Goal: Information Seeking & Learning: Find specific fact

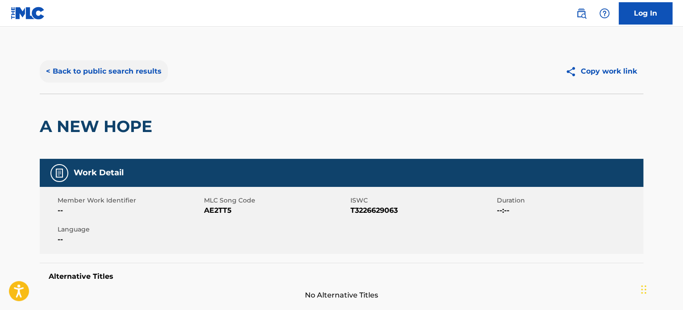
click at [141, 77] on button "< Back to public search results" at bounding box center [104, 71] width 128 height 22
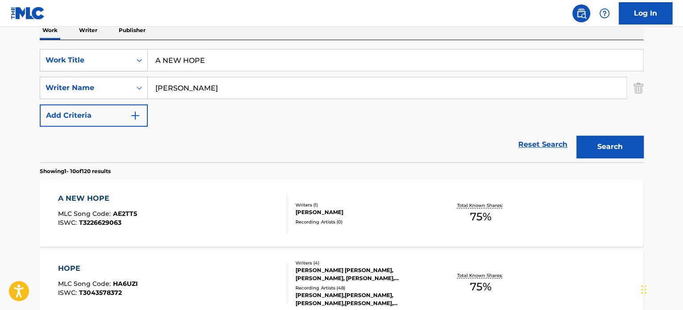
click at [212, 59] on input "A NEW HOPE" at bounding box center [395, 60] width 495 height 21
paste input "backyard treasure [PERSON_NAME]"
type input "backyard treasure [PERSON_NAME]"
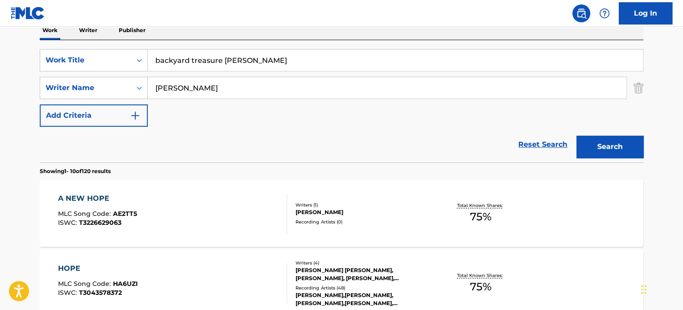
click at [222, 91] on input "[PERSON_NAME]" at bounding box center [387, 87] width 478 height 21
click at [586, 153] on button "Search" at bounding box center [609, 147] width 67 height 22
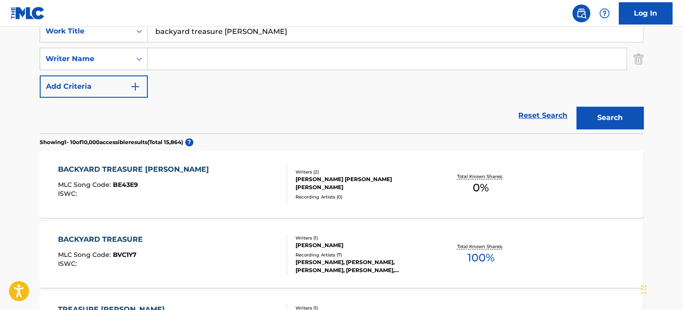
scroll to position [194, 0]
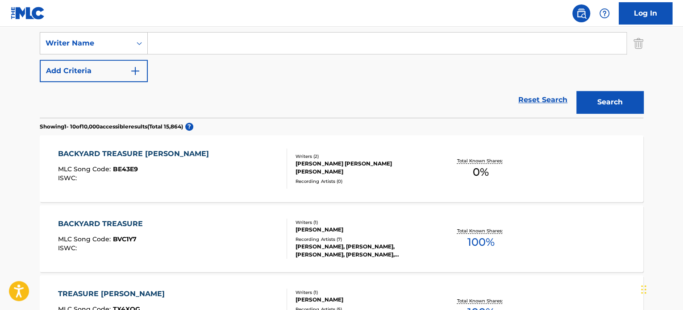
click at [205, 169] on div "BACKYARD TREASURE [PERSON_NAME] MLC Song Code : BE43E9 ISWC :" at bounding box center [172, 169] width 229 height 40
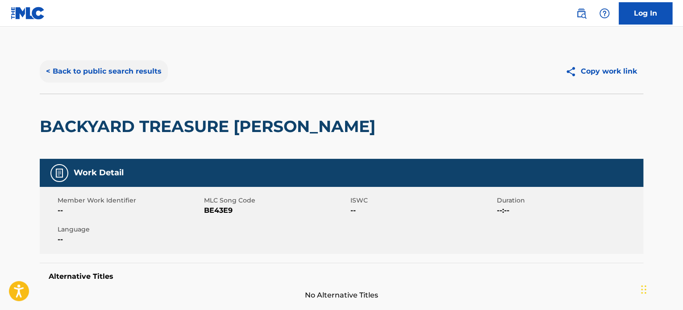
click at [131, 66] on button "< Back to public search results" at bounding box center [104, 71] width 128 height 22
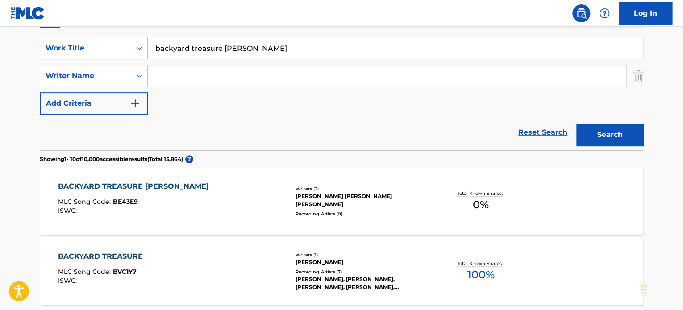
scroll to position [105, 0]
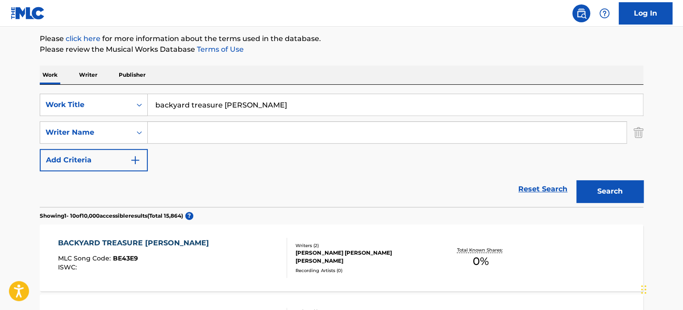
click at [205, 105] on input "backyard treasure [PERSON_NAME]" at bounding box center [395, 104] width 495 height 21
paste input "fun together"
type input "fun together"
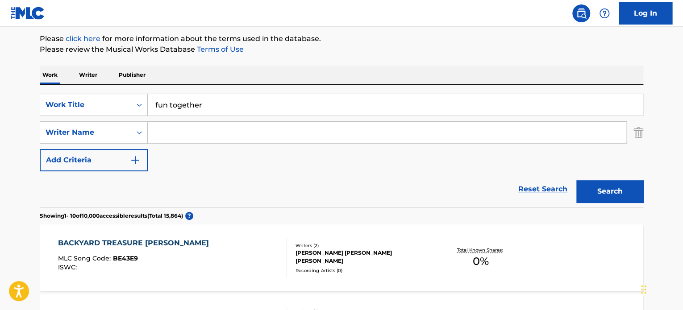
click at [207, 133] on input "Search Form" at bounding box center [387, 132] width 478 height 21
click at [207, 133] on input "MARINO" at bounding box center [387, 132] width 478 height 21
type input "MARINO"
click at [603, 187] on button "Search" at bounding box center [609, 191] width 67 height 22
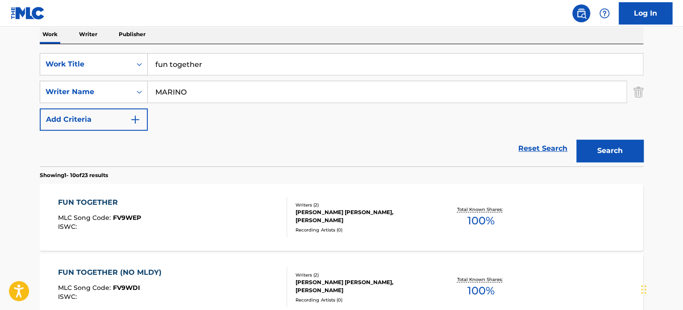
scroll to position [194, 0]
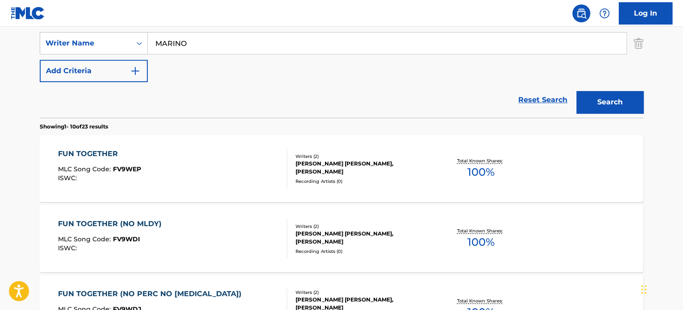
click at [251, 149] on div "FUN TOGETHER MLC Song Code : FV9WEP ISWC :" at bounding box center [172, 169] width 229 height 40
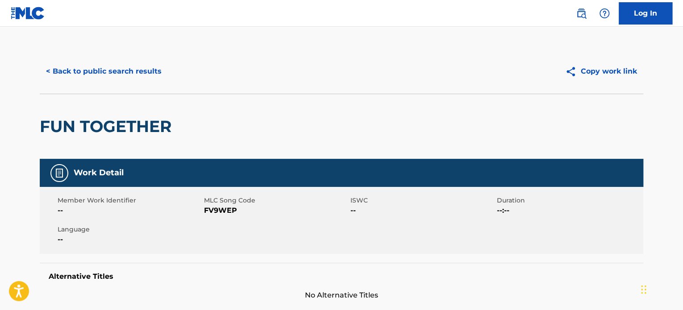
click at [143, 83] on div "< Back to public search results Copy work link" at bounding box center [341, 71] width 603 height 45
click at [151, 74] on button "< Back to public search results" at bounding box center [104, 71] width 128 height 22
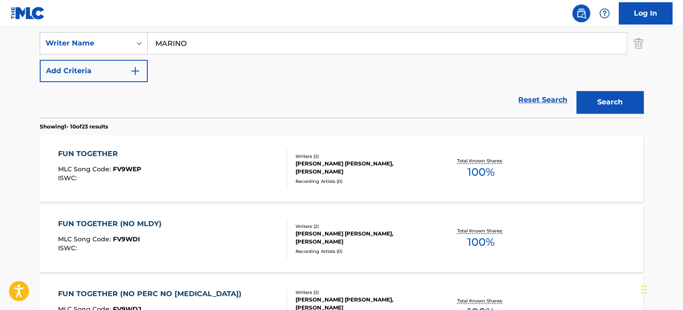
scroll to position [149, 0]
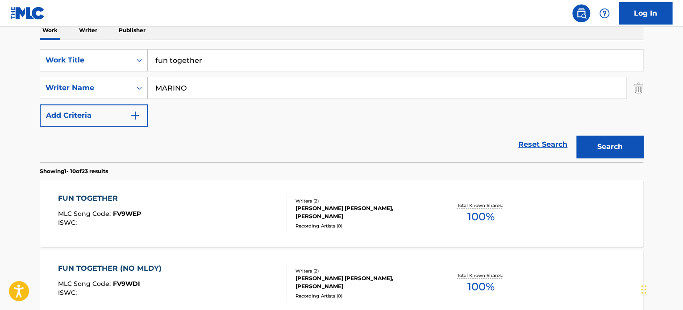
click at [187, 64] on input "fun together" at bounding box center [395, 60] width 495 height 21
paste input "WINDOWS ON A NEW WORLD"
type input "WINDOWS ON A NEW WORLD"
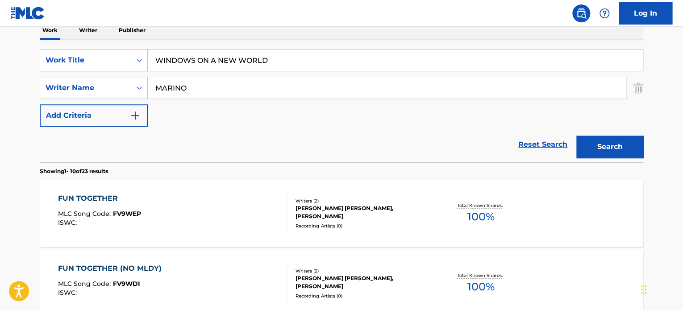
click at [209, 82] on input "MARINO" at bounding box center [387, 87] width 478 height 21
click at [592, 143] on button "Search" at bounding box center [609, 147] width 67 height 22
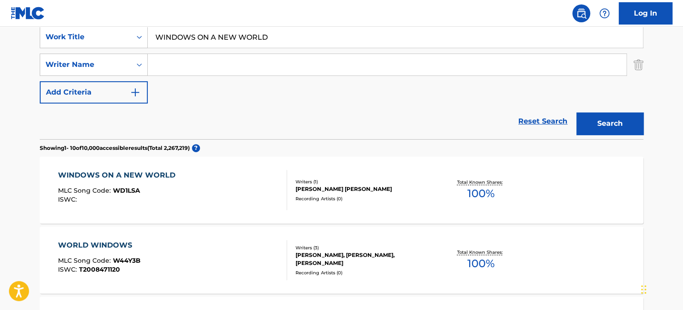
scroll to position [194, 0]
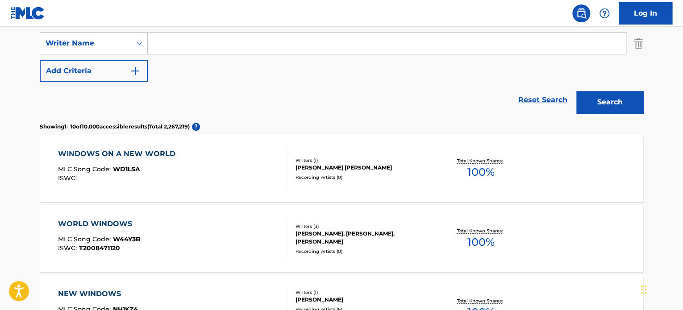
click at [239, 153] on div "WINDOWS ON A NEW WORLD MLC Song Code : WD1LSA ISWC :" at bounding box center [172, 169] width 229 height 40
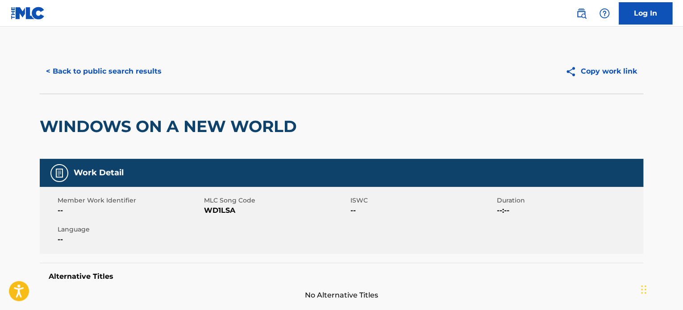
click at [168, 69] on div "< Back to public search results" at bounding box center [191, 71] width 302 height 22
click at [161, 73] on button "< Back to public search results" at bounding box center [104, 71] width 128 height 22
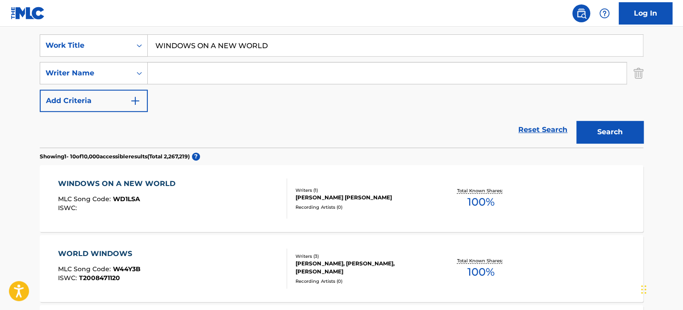
scroll to position [149, 0]
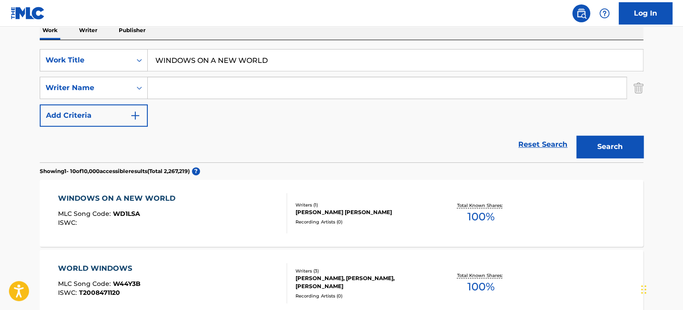
click at [190, 61] on input "WINDOWS ON A NEW WORLD" at bounding box center [395, 60] width 495 height 21
paste input "DELIRIOUS"
type input "DELIRIOUS"
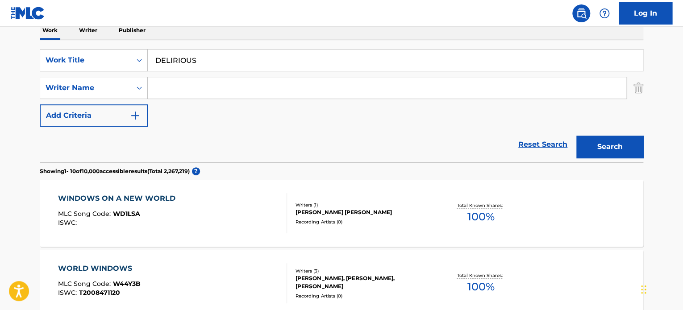
click at [191, 90] on input "Search Form" at bounding box center [387, 87] width 478 height 21
click at [191, 90] on input "[PERSON_NAME]" at bounding box center [387, 87] width 478 height 21
type input "[PERSON_NAME]"
click at [587, 142] on button "Search" at bounding box center [609, 147] width 67 height 22
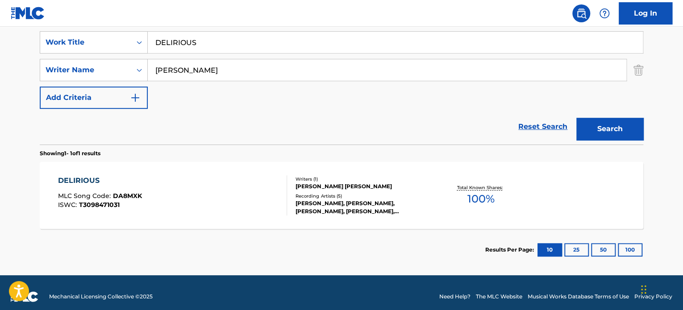
scroll to position [175, 0]
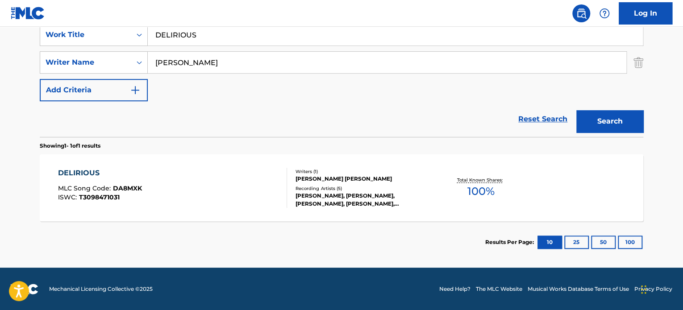
click at [228, 178] on div "DELIRIOUS MLC Song Code : DA8MXK ISWC : T3098471031" at bounding box center [172, 188] width 229 height 40
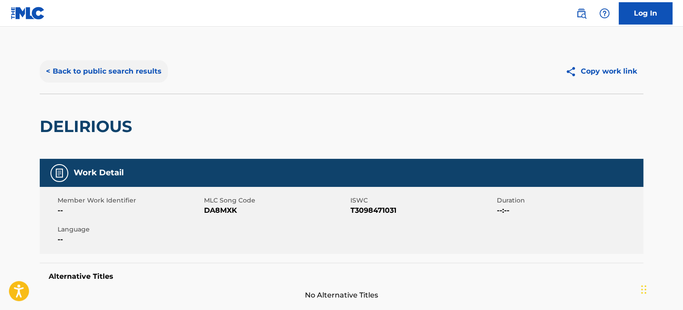
click at [131, 68] on button "< Back to public search results" at bounding box center [104, 71] width 128 height 22
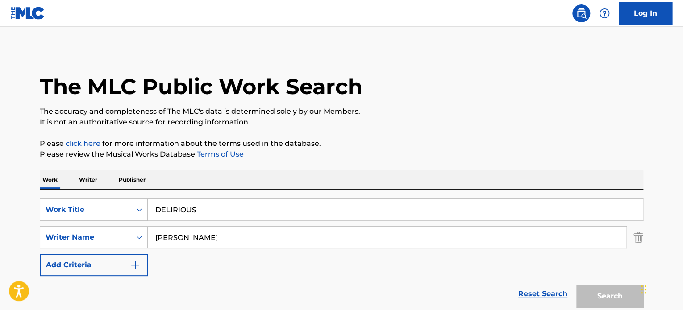
scroll to position [124, 0]
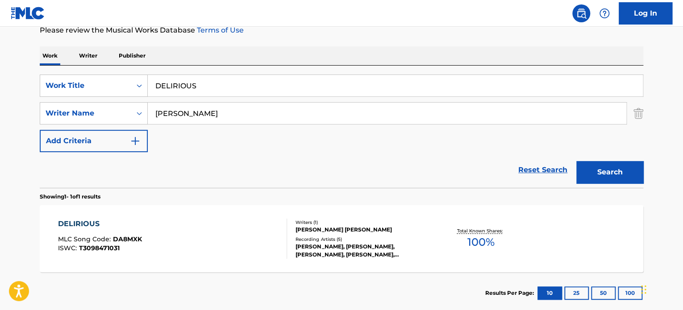
click at [197, 86] on input "DELIRIOUS" at bounding box center [395, 85] width 495 height 21
paste input "THATS THE WAY I LIKE IT"
type input "THATS THE WAY I LIKE IT"
click at [199, 117] on input "[PERSON_NAME]" at bounding box center [387, 113] width 478 height 21
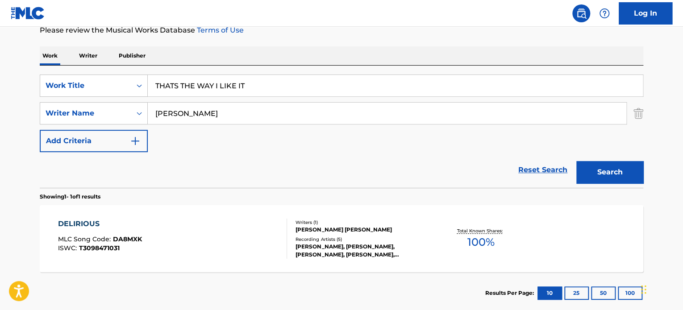
click at [199, 117] on input "[PERSON_NAME]" at bounding box center [387, 113] width 478 height 21
click at [199, 117] on input "HALPERIN" at bounding box center [387, 113] width 478 height 21
type input "HALPERIN"
click at [624, 164] on button "Search" at bounding box center [609, 172] width 67 height 22
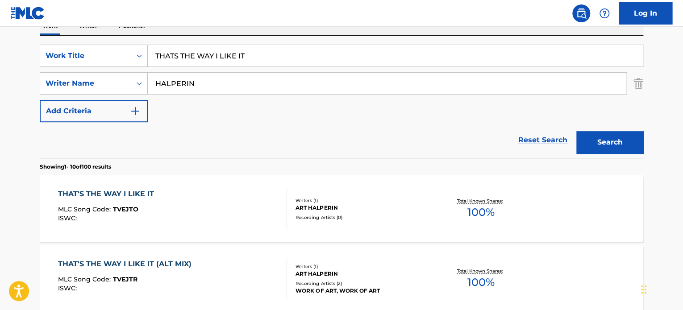
scroll to position [169, 0]
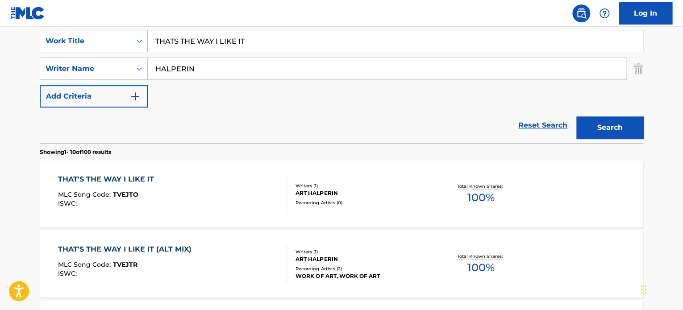
click at [234, 189] on div "THAT'S THE WAY I LIKE IT MLC Song Code : TVEJTO ISWC :" at bounding box center [172, 194] width 229 height 40
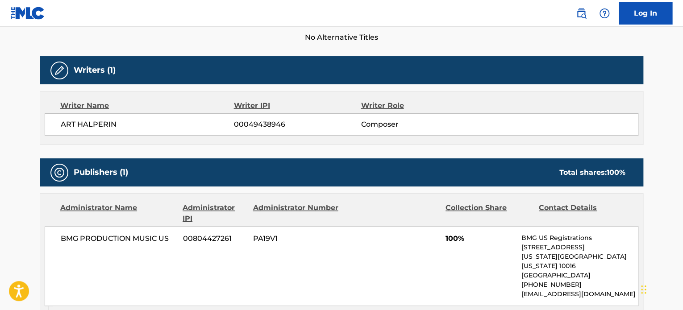
scroll to position [312, 0]
